Goal: Task Accomplishment & Management: Manage account settings

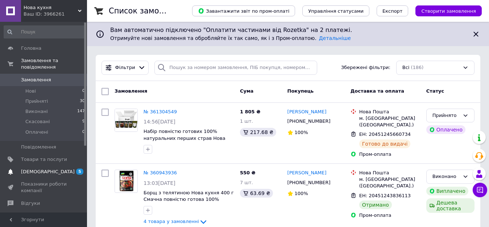
click at [58, 168] on span "[DEMOGRAPHIC_DATA]" at bounding box center [44, 171] width 46 height 7
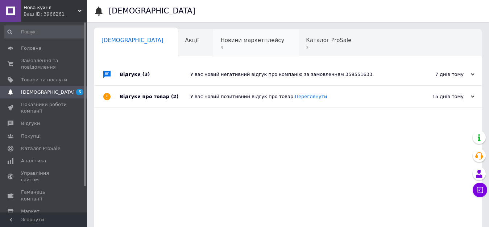
click at [213, 44] on div "Новини маркетплейсу 3" at bounding box center [256, 43] width 86 height 28
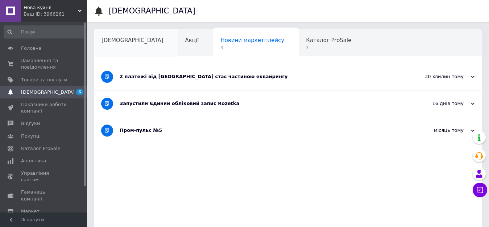
click at [117, 43] on span "[DEMOGRAPHIC_DATA]" at bounding box center [132, 40] width 62 height 7
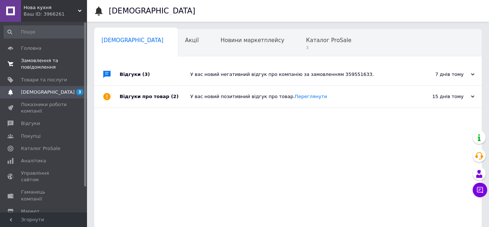
click at [40, 58] on span "Замовлення та повідомлення" at bounding box center [44, 63] width 46 height 13
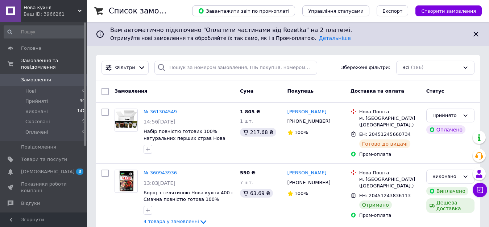
click at [477, 33] on icon at bounding box center [476, 34] width 9 height 9
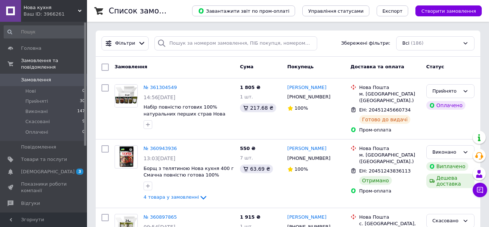
click at [472, 55] on div "Фільтри Збережені фільтри: Всі (186)" at bounding box center [288, 43] width 385 height 26
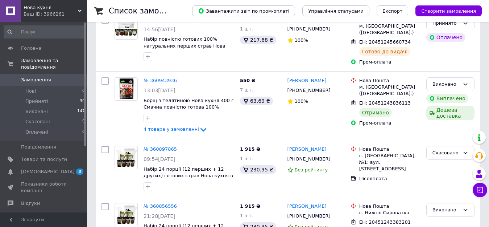
scroll to position [72, 0]
